Goal: Book appointment/travel/reservation

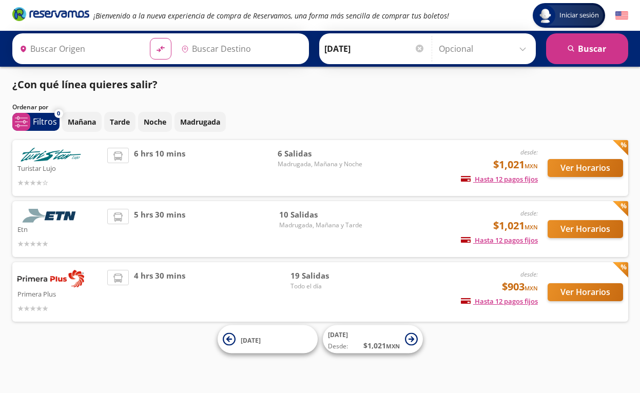
type input "[GEOGRAPHIC_DATA], [GEOGRAPHIC_DATA]"
type input "[PERSON_NAME] de Querétaro, [GEOGRAPHIC_DATA]"
click at [374, 46] on input "[DATE]" at bounding box center [374, 49] width 101 height 26
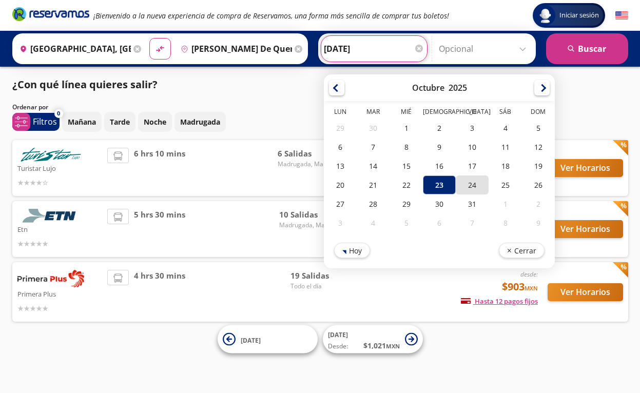
click at [483, 181] on div "24" at bounding box center [472, 184] width 33 height 19
type input "[DATE]"
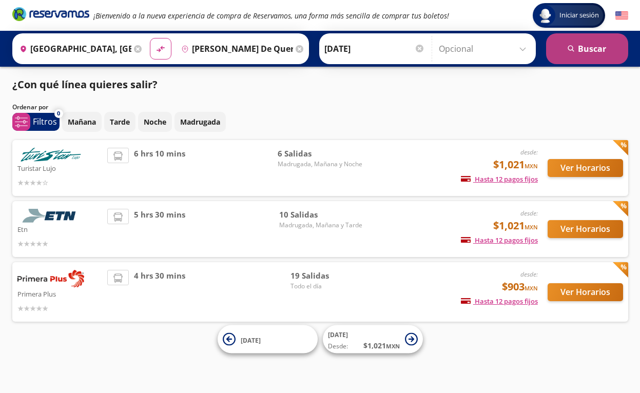
click at [586, 50] on button "search [GEOGRAPHIC_DATA]" at bounding box center [587, 48] width 82 height 31
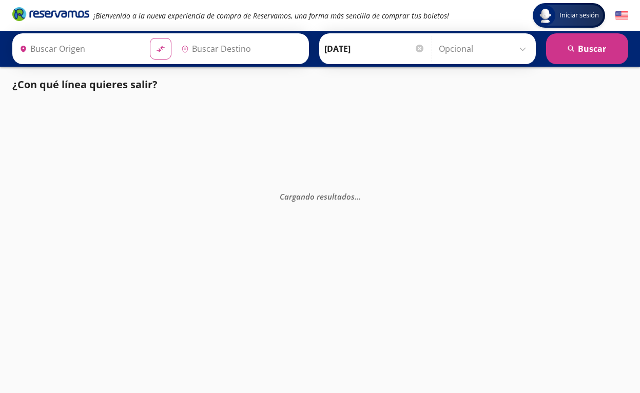
type input "[GEOGRAPHIC_DATA], [GEOGRAPHIC_DATA]"
type input "[PERSON_NAME] de Querétaro, [GEOGRAPHIC_DATA]"
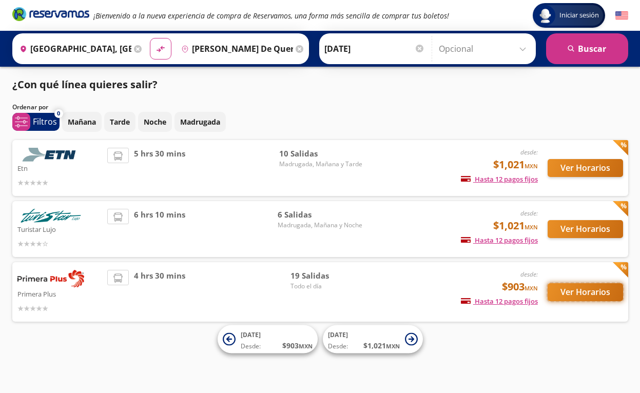
click at [604, 289] on button "Ver Horarios" at bounding box center [585, 292] width 75 height 18
